Goal: Obtain resource: Download file/media

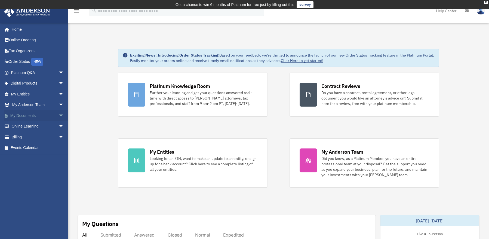
click at [58, 116] on span "arrow_drop_down" at bounding box center [63, 115] width 11 height 11
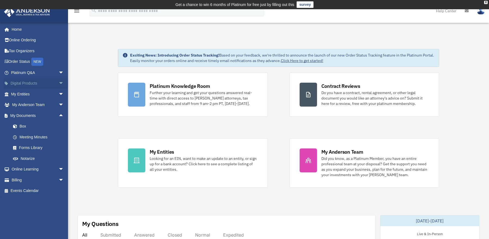
click at [58, 83] on span "arrow_drop_down" at bounding box center [63, 83] width 11 height 11
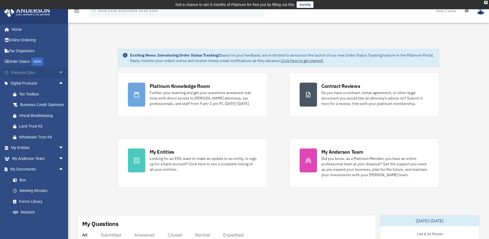
click at [58, 74] on span "arrow_drop_down" at bounding box center [63, 72] width 11 height 11
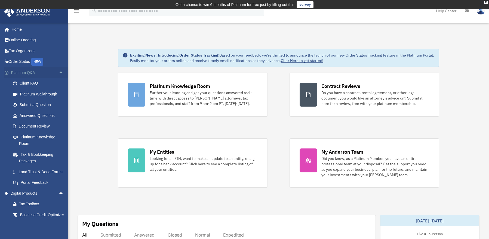
click at [58, 74] on span "arrow_drop_up" at bounding box center [63, 72] width 11 height 11
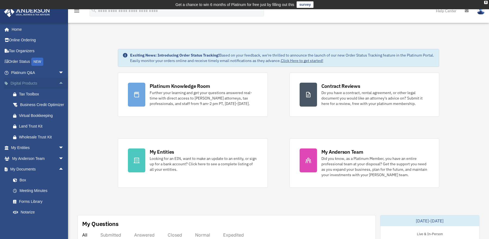
click at [58, 86] on span "arrow_drop_up" at bounding box center [63, 83] width 11 height 11
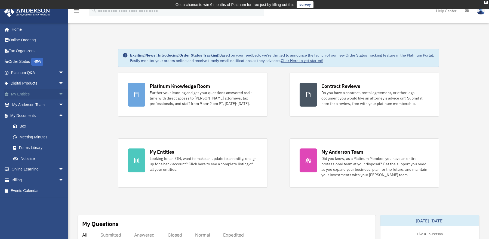
click at [58, 94] on span "arrow_drop_down" at bounding box center [63, 94] width 11 height 11
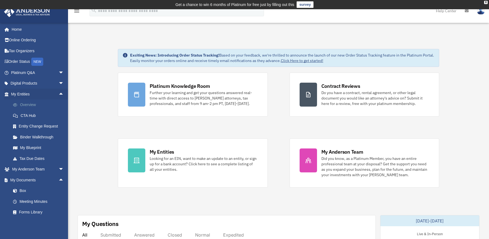
click at [42, 105] on link "Overview" at bounding box center [40, 105] width 64 height 11
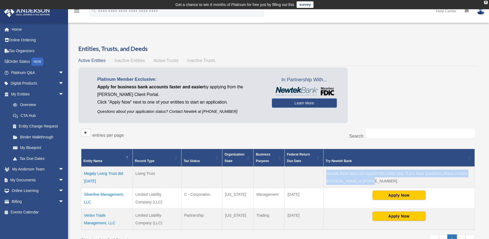
drag, startPoint x: 367, startPoint y: 182, endPoint x: 327, endPoint y: 172, distance: 41.6
click at [327, 172] on td "Newtek Bank does not support this entity type. If you have questions please con…" at bounding box center [398, 177] width 151 height 21
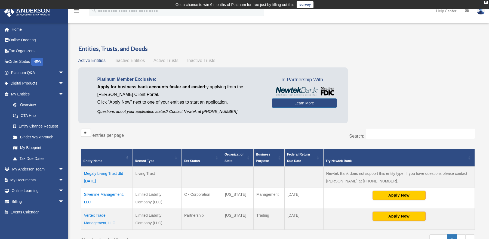
click at [106, 173] on td "Megaly Living Trust dtd 8/16/2025" at bounding box center [106, 177] width 51 height 21
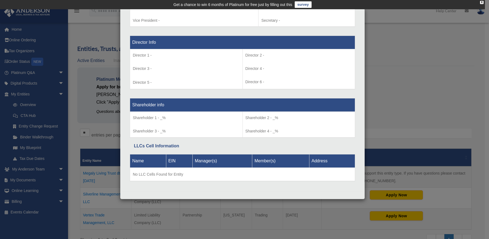
scroll to position [1, 0]
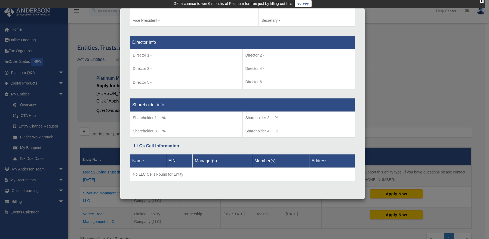
click at [106, 141] on div "Details × Articles Sent Organizational Date" at bounding box center [244, 119] width 489 height 239
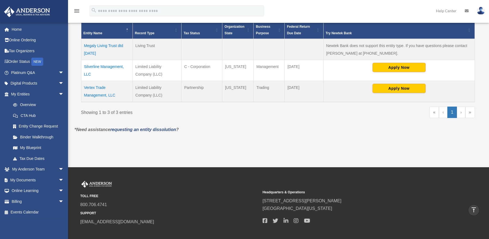
scroll to position [0, 0]
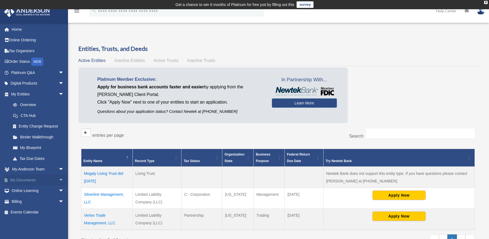
click at [58, 179] on span "arrow_drop_down" at bounding box center [63, 180] width 11 height 11
click at [37, 210] on link "Forms Library" at bounding box center [40, 212] width 64 height 11
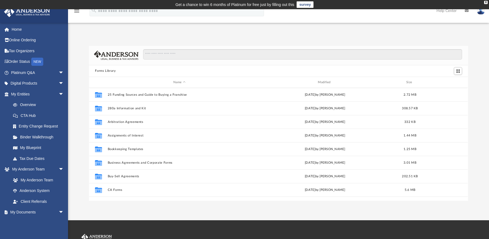
scroll to position [120, 375]
click at [182, 57] on input "Search files and folders" at bounding box center [302, 54] width 319 height 10
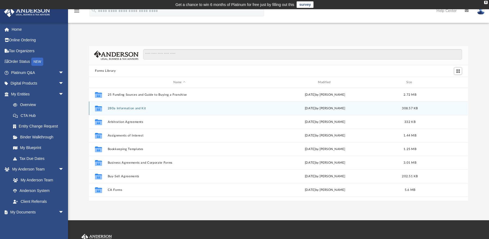
click at [137, 107] on button "280a Information and Kit" at bounding box center [179, 109] width 143 height 4
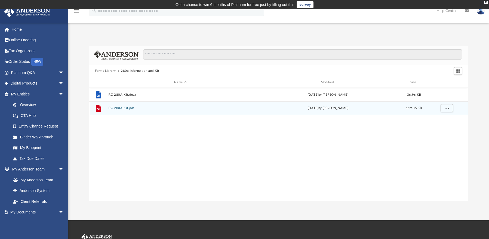
click at [123, 110] on button "IRC 280A Kit.pdf" at bounding box center [180, 109] width 145 height 4
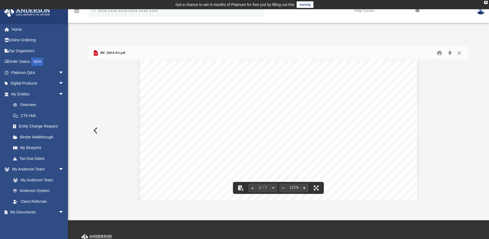
scroll to position [2158, 0]
click at [458, 53] on button "Close" at bounding box center [459, 53] width 10 height 8
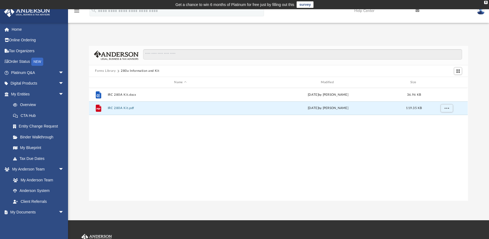
click at [112, 71] on button "Forms Library" at bounding box center [105, 71] width 21 height 5
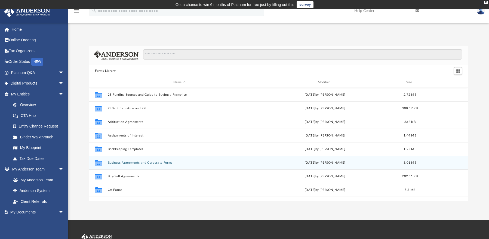
click at [169, 164] on button "Business Agreements and Corporate Forms" at bounding box center [179, 163] width 143 height 4
